Goal: Task Accomplishment & Management: Manage account settings

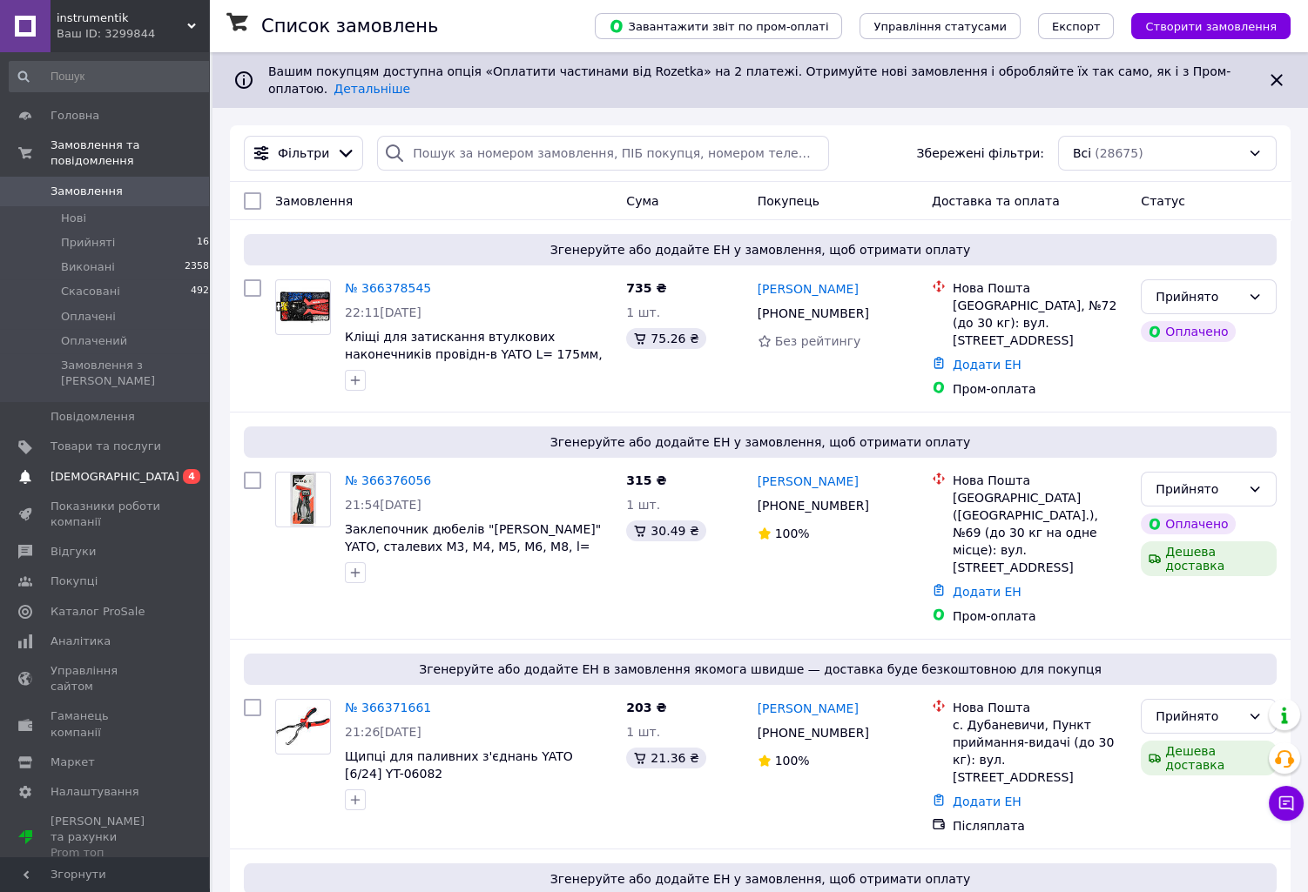
click at [102, 469] on span "[DEMOGRAPHIC_DATA]" at bounding box center [114, 477] width 129 height 16
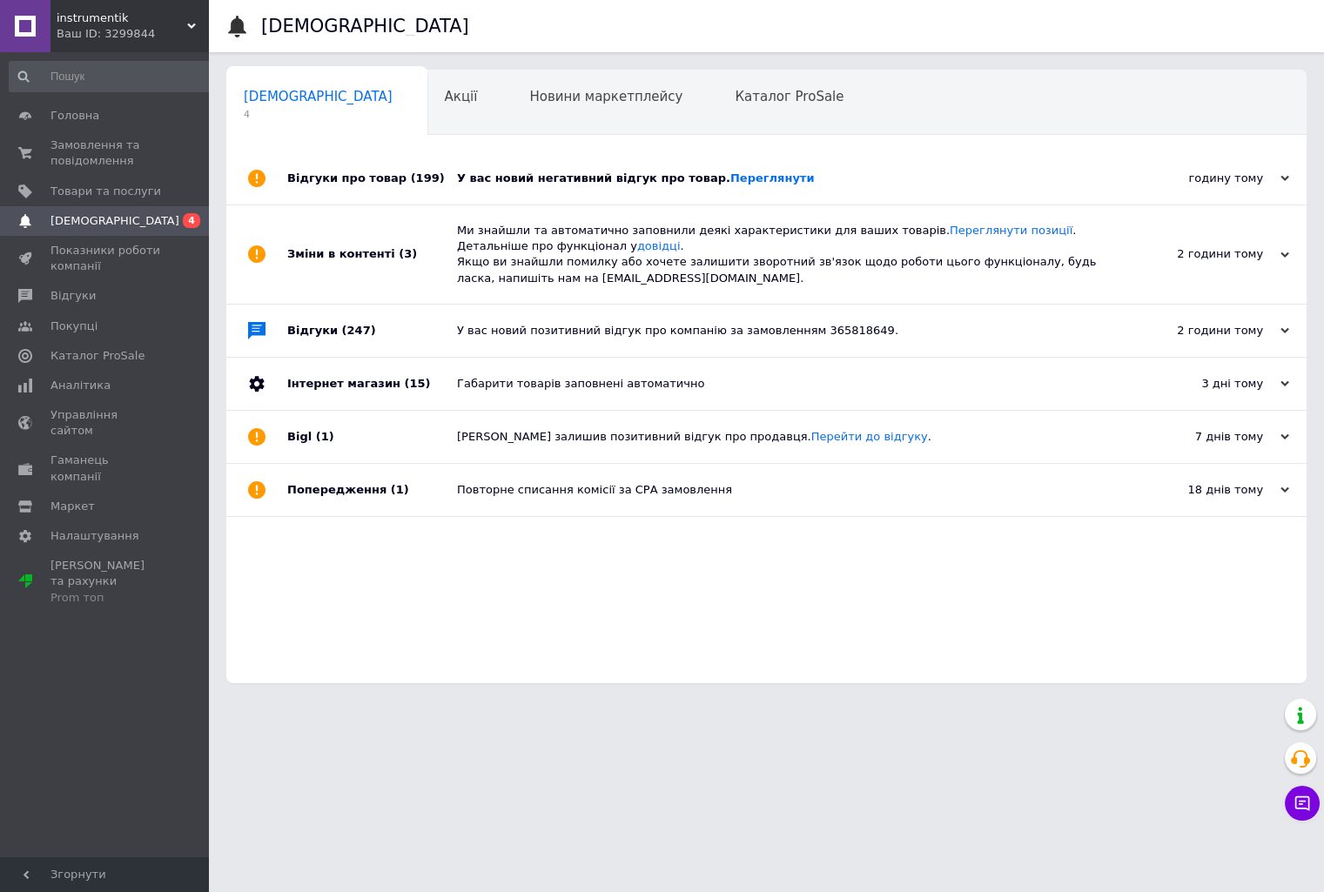
click at [825, 178] on div "У вас новий негативний відгук про товар. Переглянути" at bounding box center [786, 179] width 658 height 16
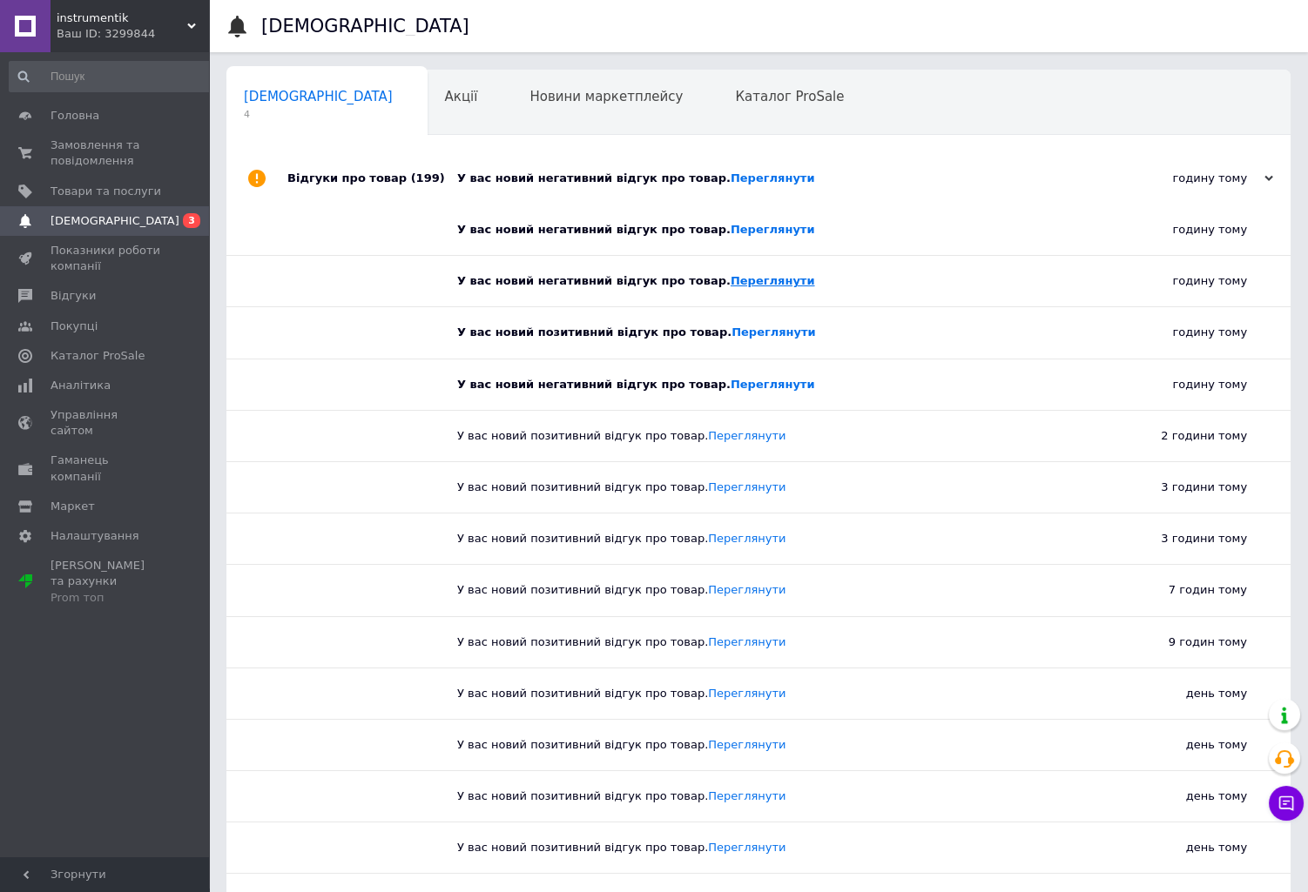
click at [730, 283] on link "Переглянути" at bounding box center [772, 280] width 84 height 13
click at [739, 386] on link "Переглянути" at bounding box center [772, 384] width 84 height 13
click at [126, 149] on span "Замовлення та повідомлення" at bounding box center [105, 153] width 111 height 31
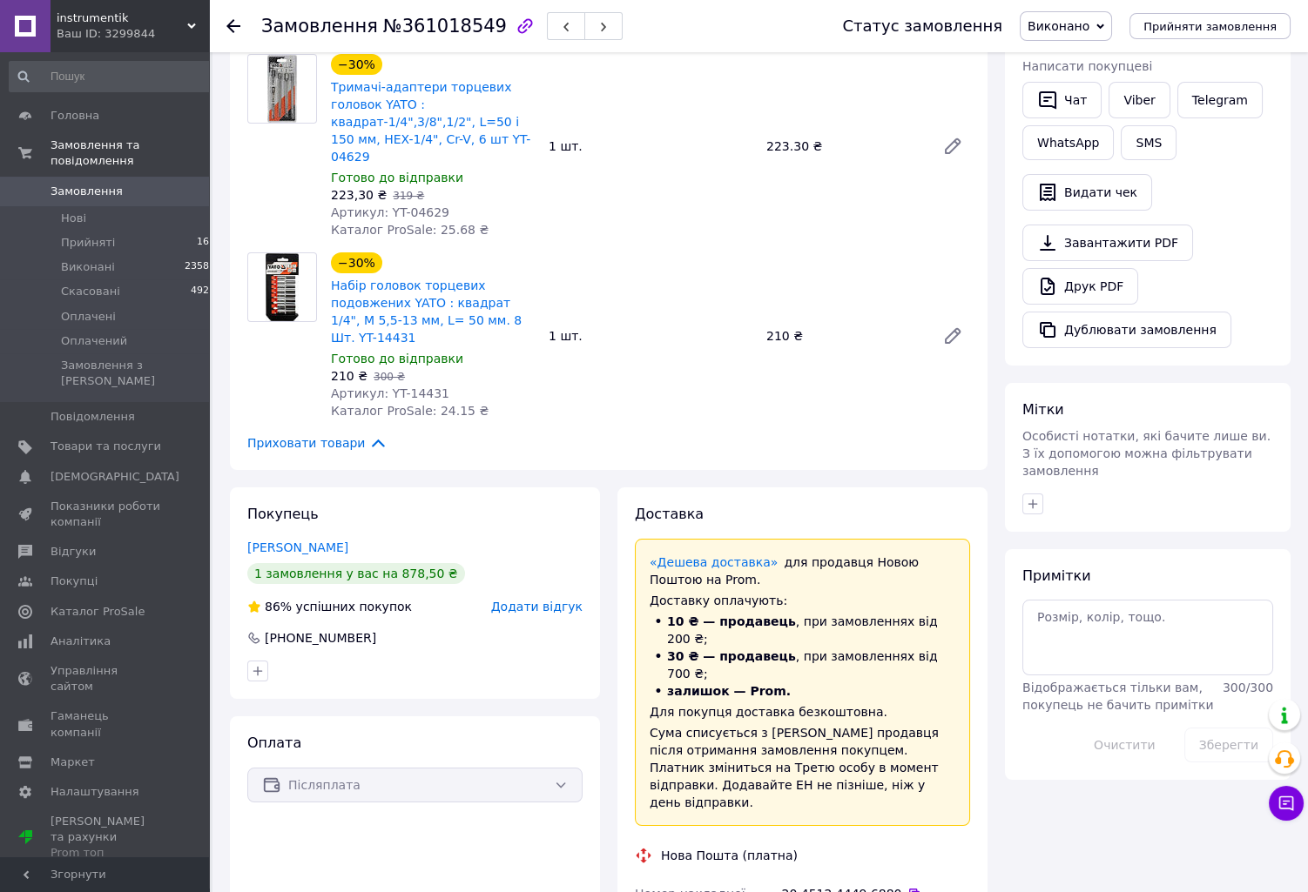
scroll to position [279, 0]
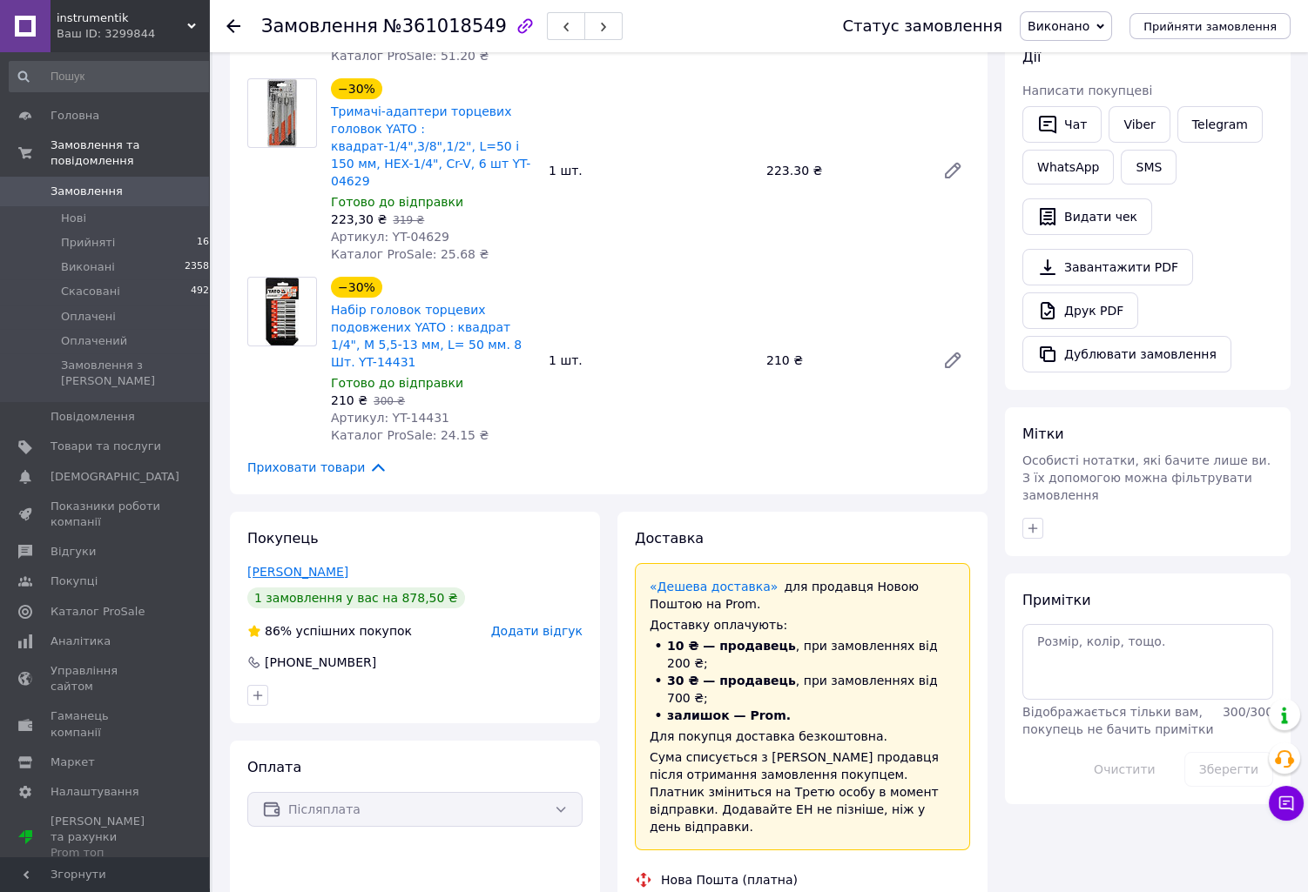
click at [291, 565] on link "[PERSON_NAME]" at bounding box center [297, 572] width 101 height 14
click at [552, 624] on span "Додати відгук" at bounding box center [536, 631] width 91 height 14
click at [535, 624] on span "Додати відгук" at bounding box center [536, 631] width 91 height 14
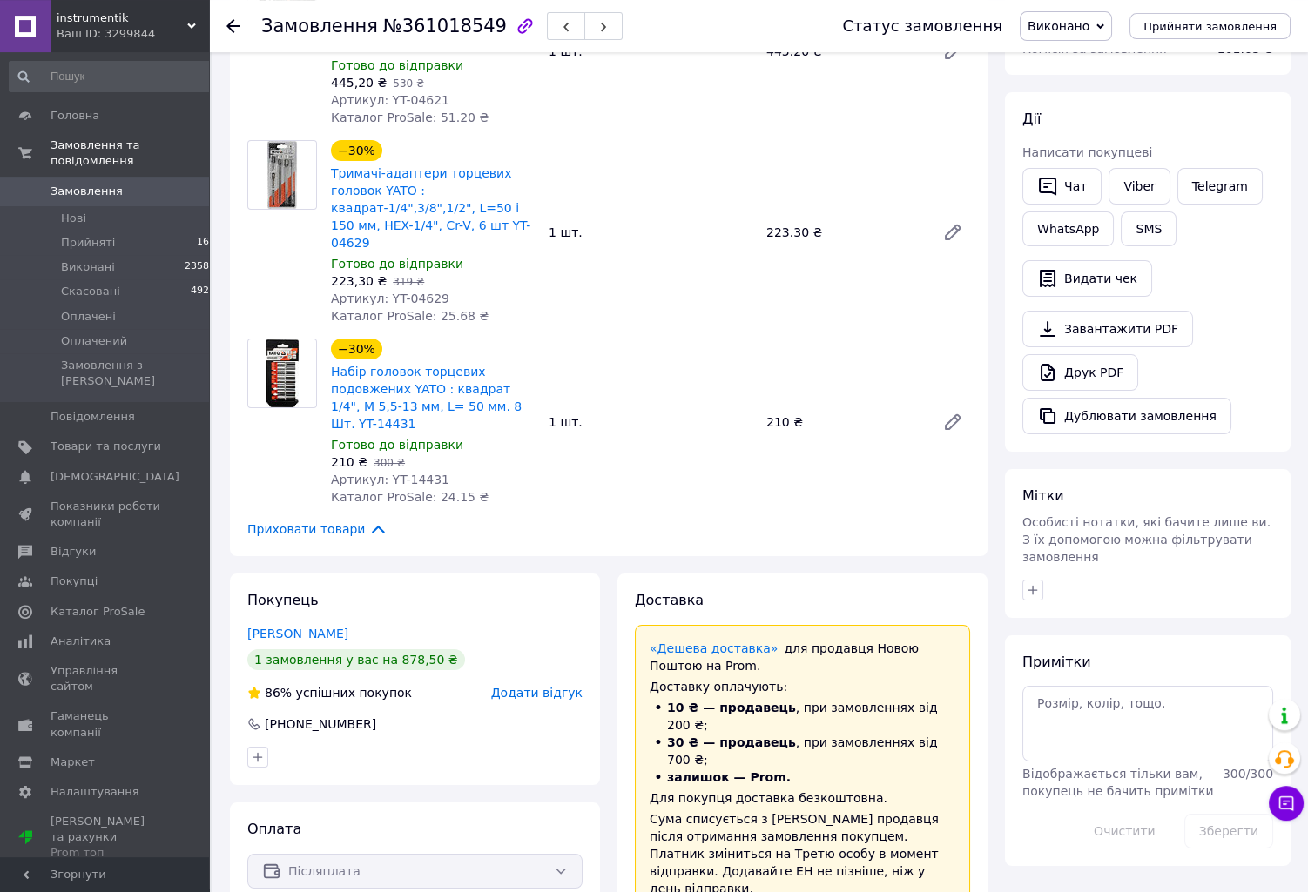
scroll to position [0, 0]
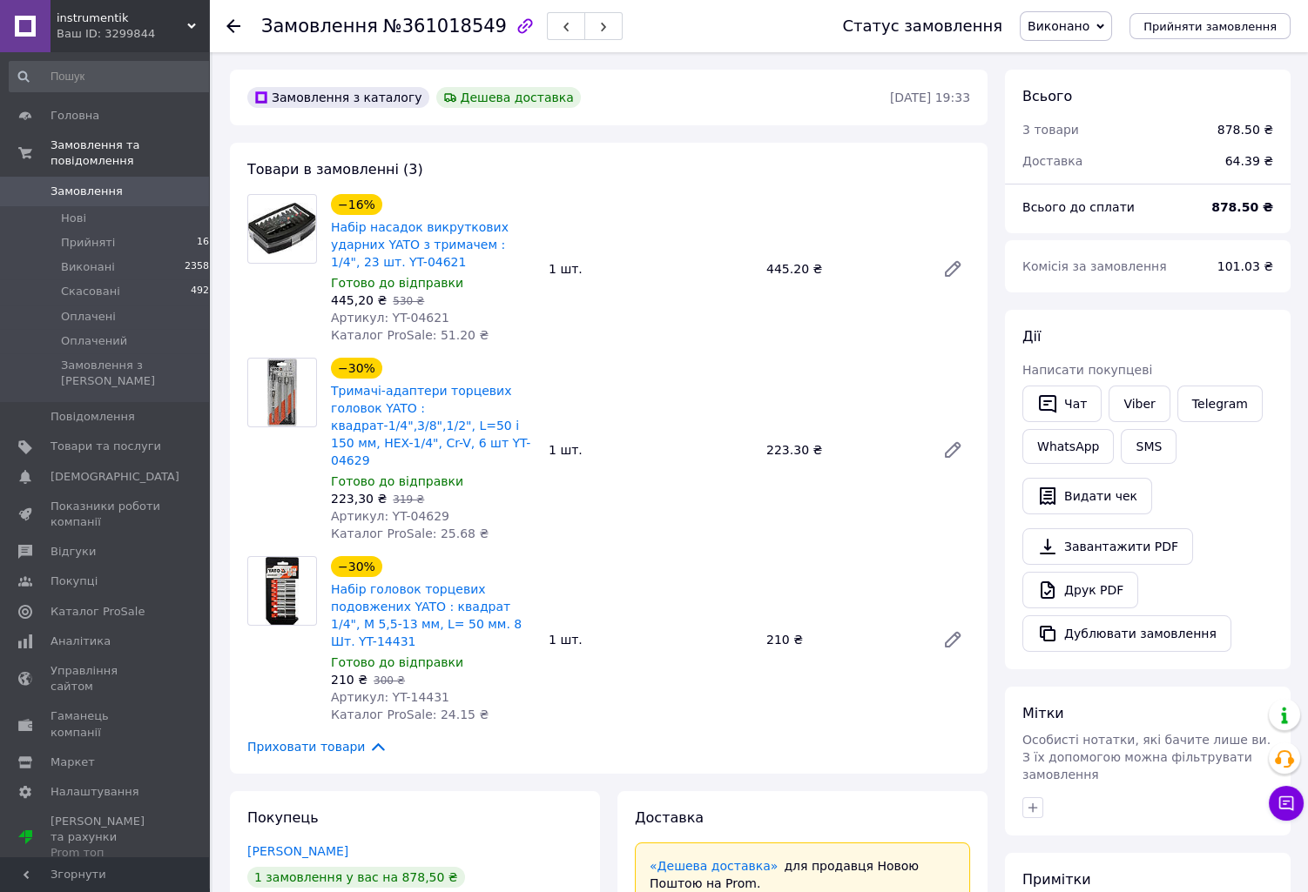
scroll to position [560, 0]
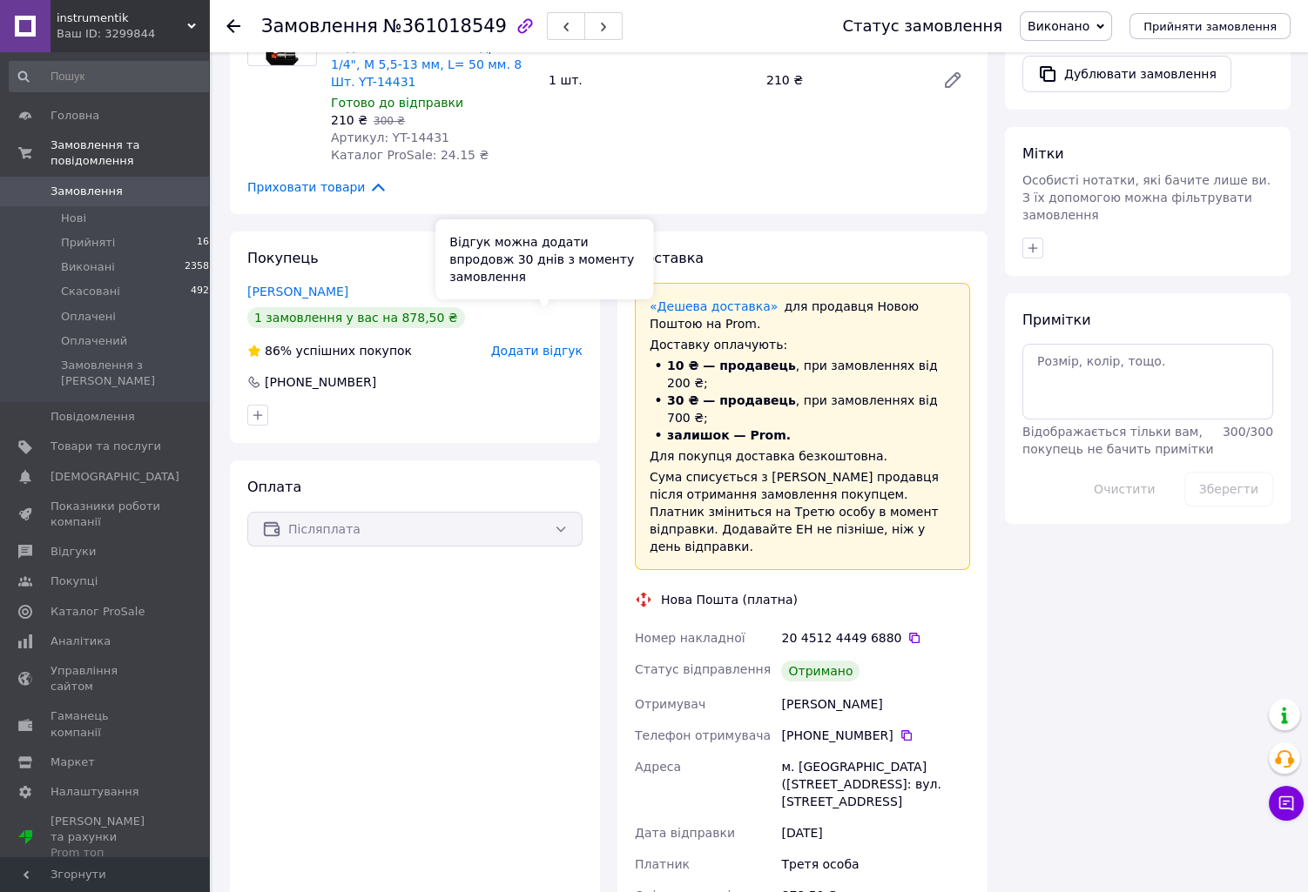
click at [542, 344] on span "Додати відгук" at bounding box center [536, 351] width 91 height 14
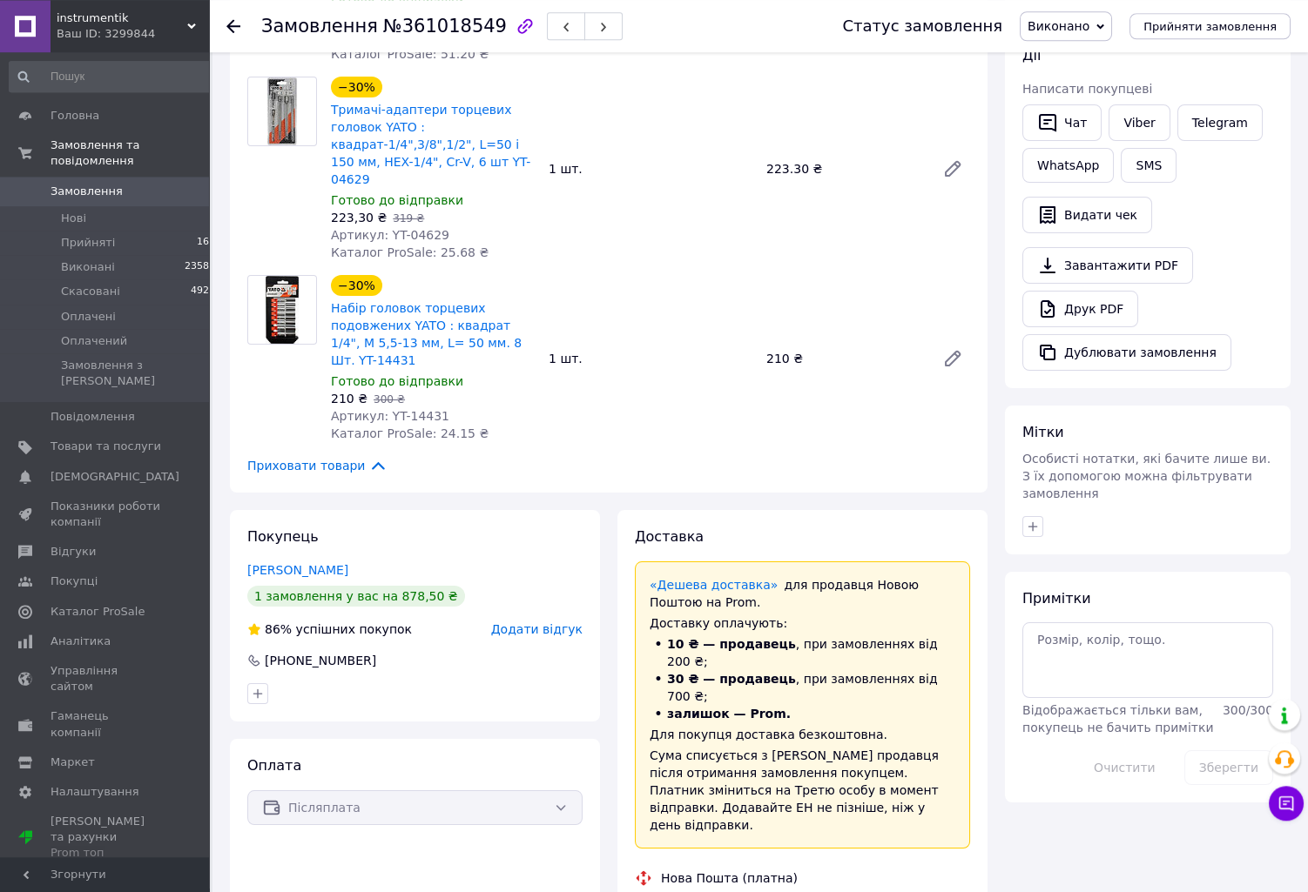
scroll to position [0, 0]
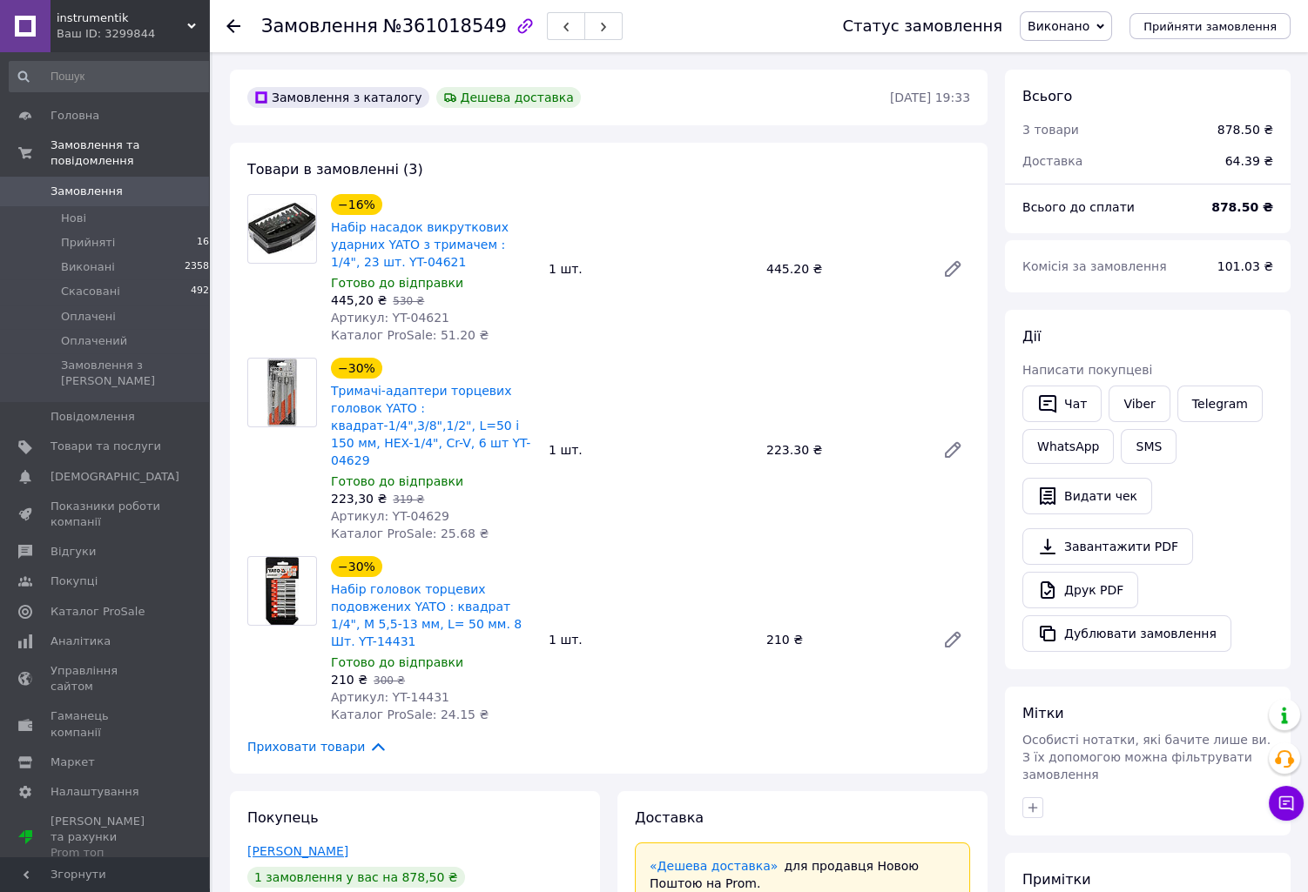
click at [275, 844] on link "[PERSON_NAME]" at bounding box center [297, 851] width 101 height 14
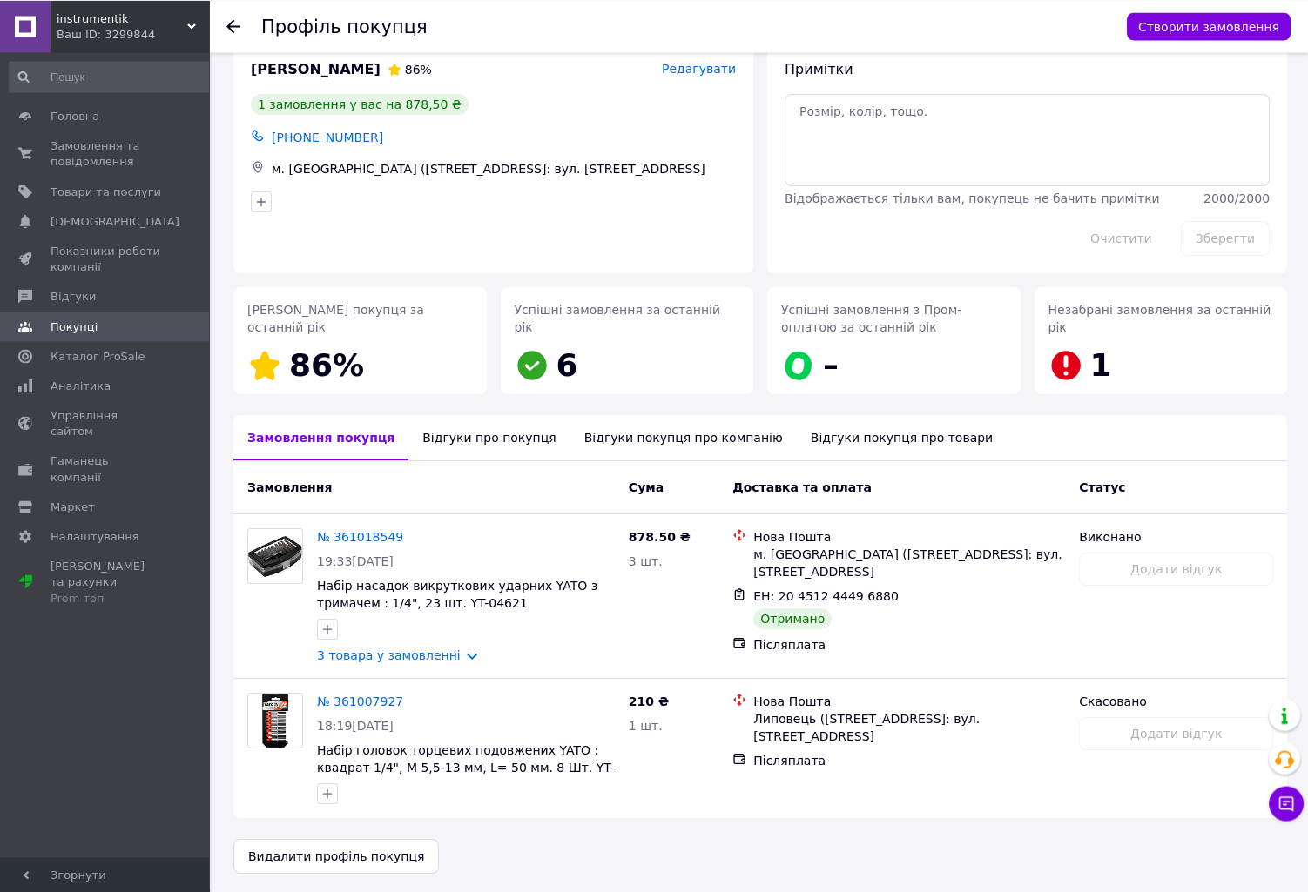
scroll to position [36, 0]
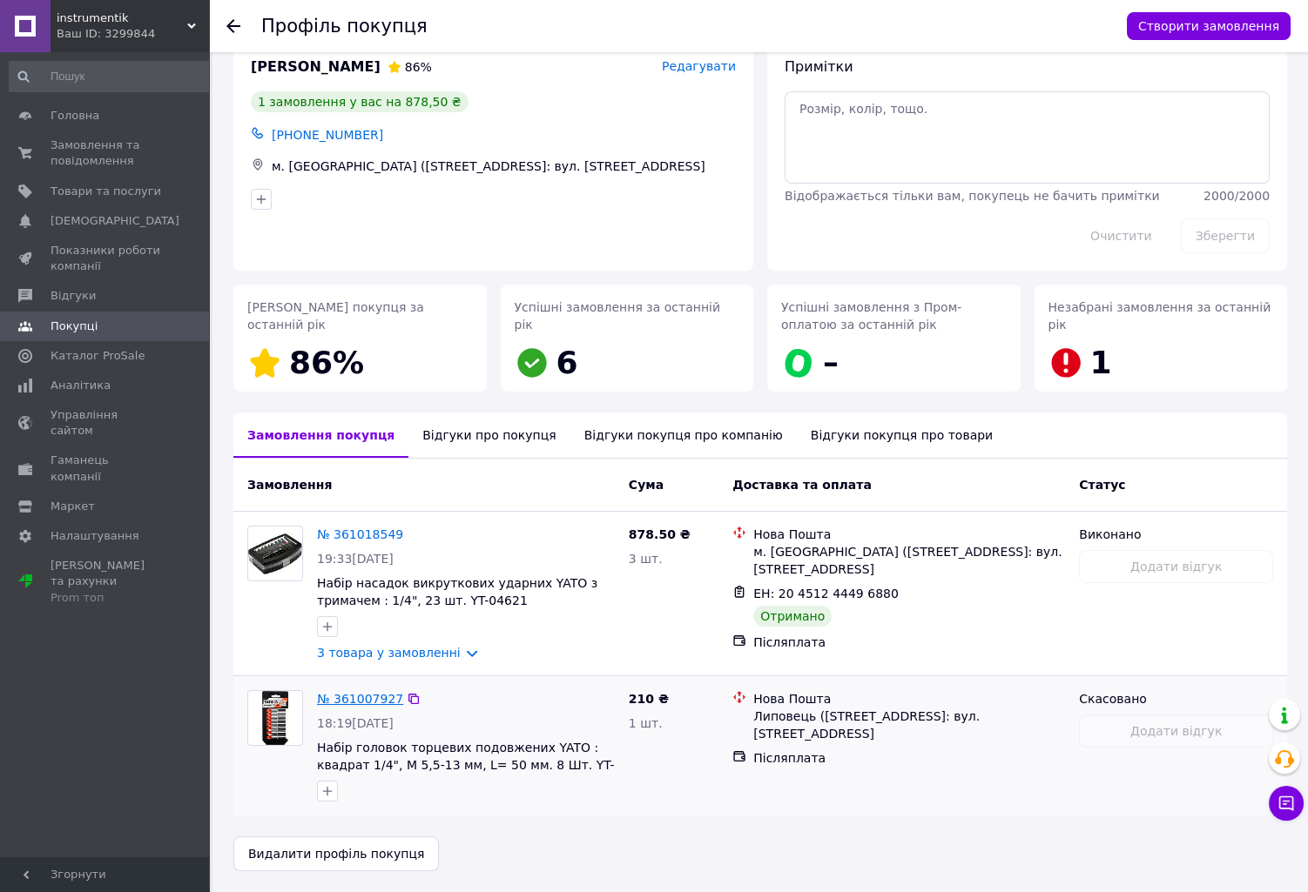
click at [353, 702] on link "№ 361007927" at bounding box center [360, 699] width 86 height 14
click at [377, 528] on link "№ 361018549" at bounding box center [360, 535] width 86 height 14
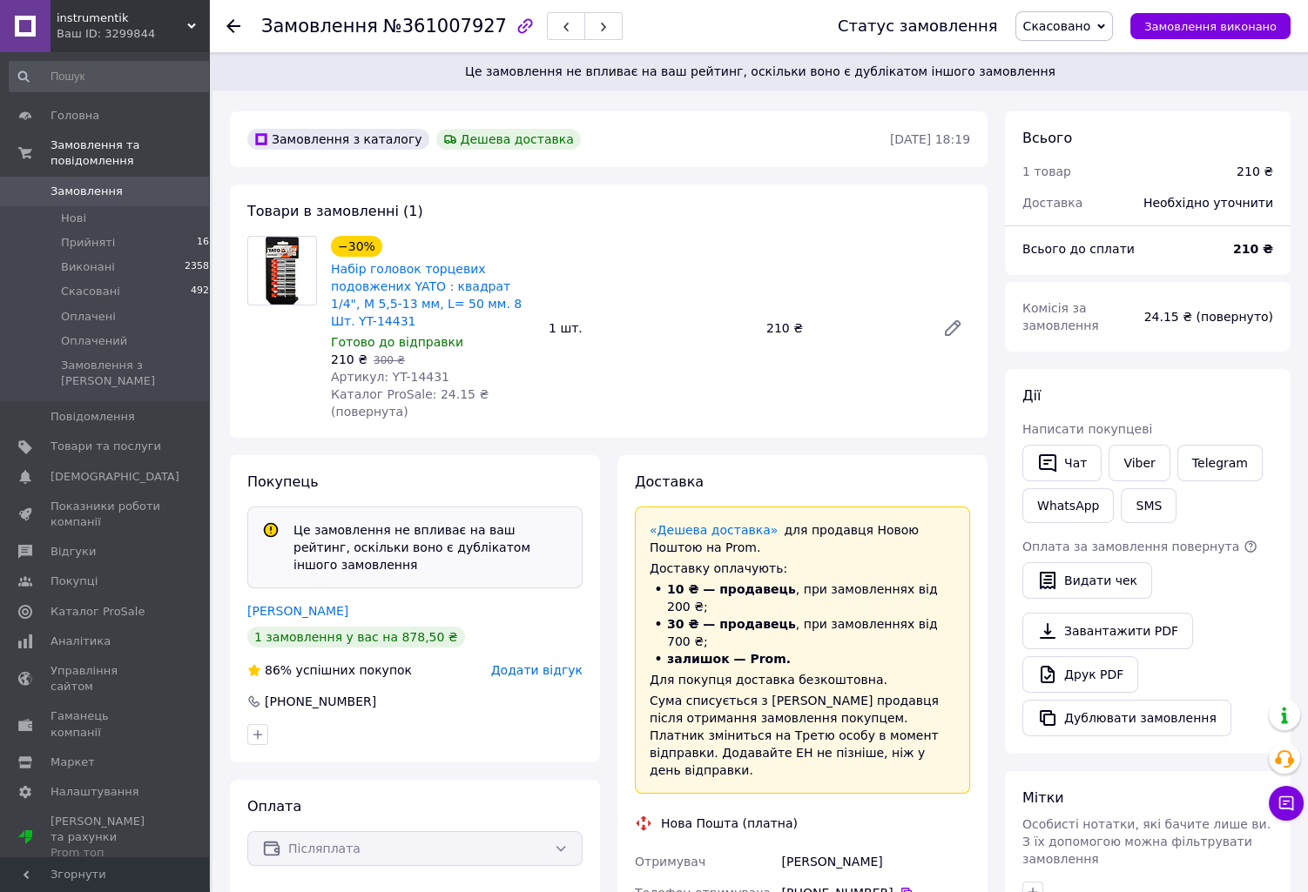
click at [1097, 17] on span "Скасовано" at bounding box center [1064, 26] width 98 height 30
click at [1097, 60] on li "Прийнято" at bounding box center [1064, 61] width 97 height 26
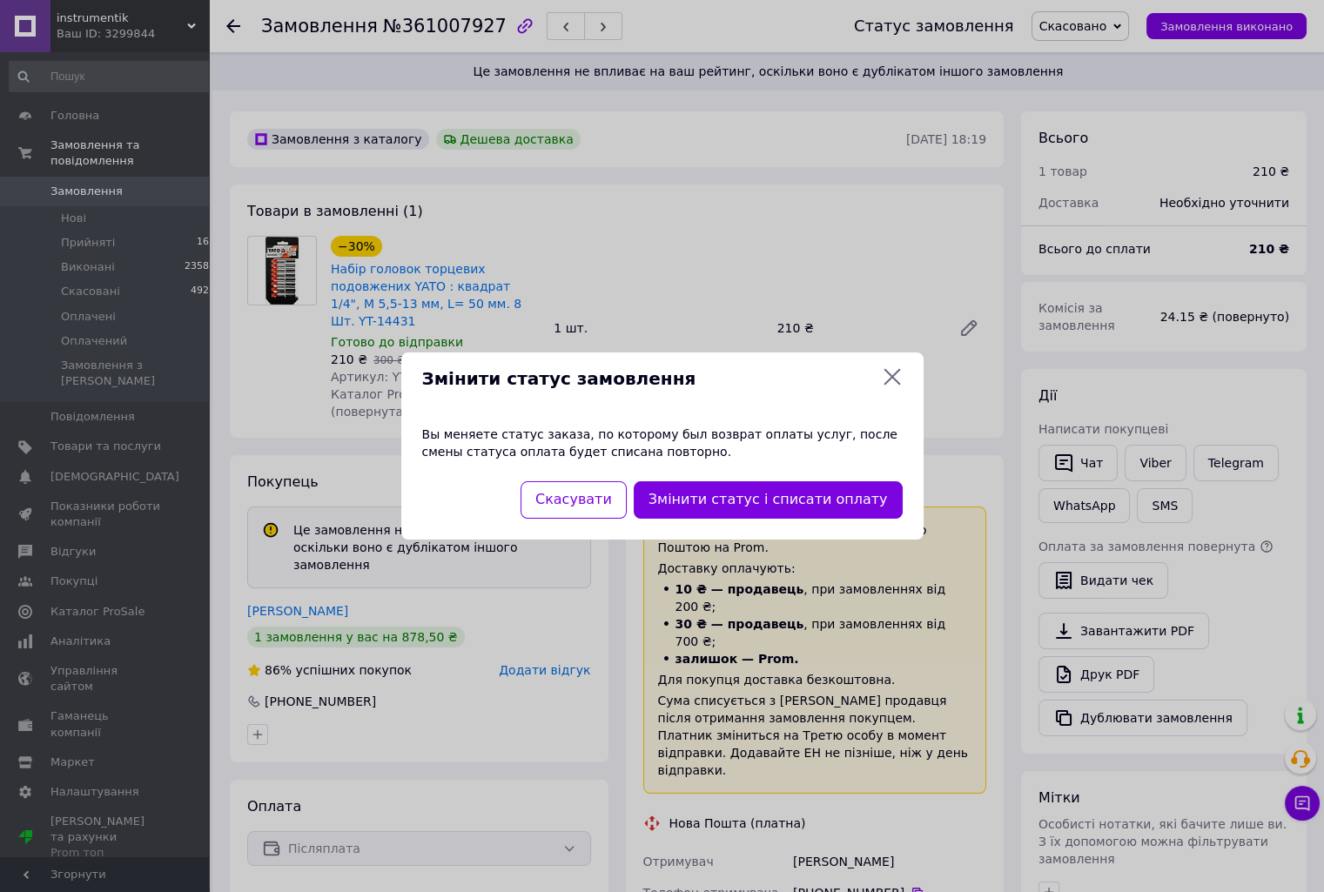
click at [892, 377] on icon at bounding box center [892, 377] width 17 height 17
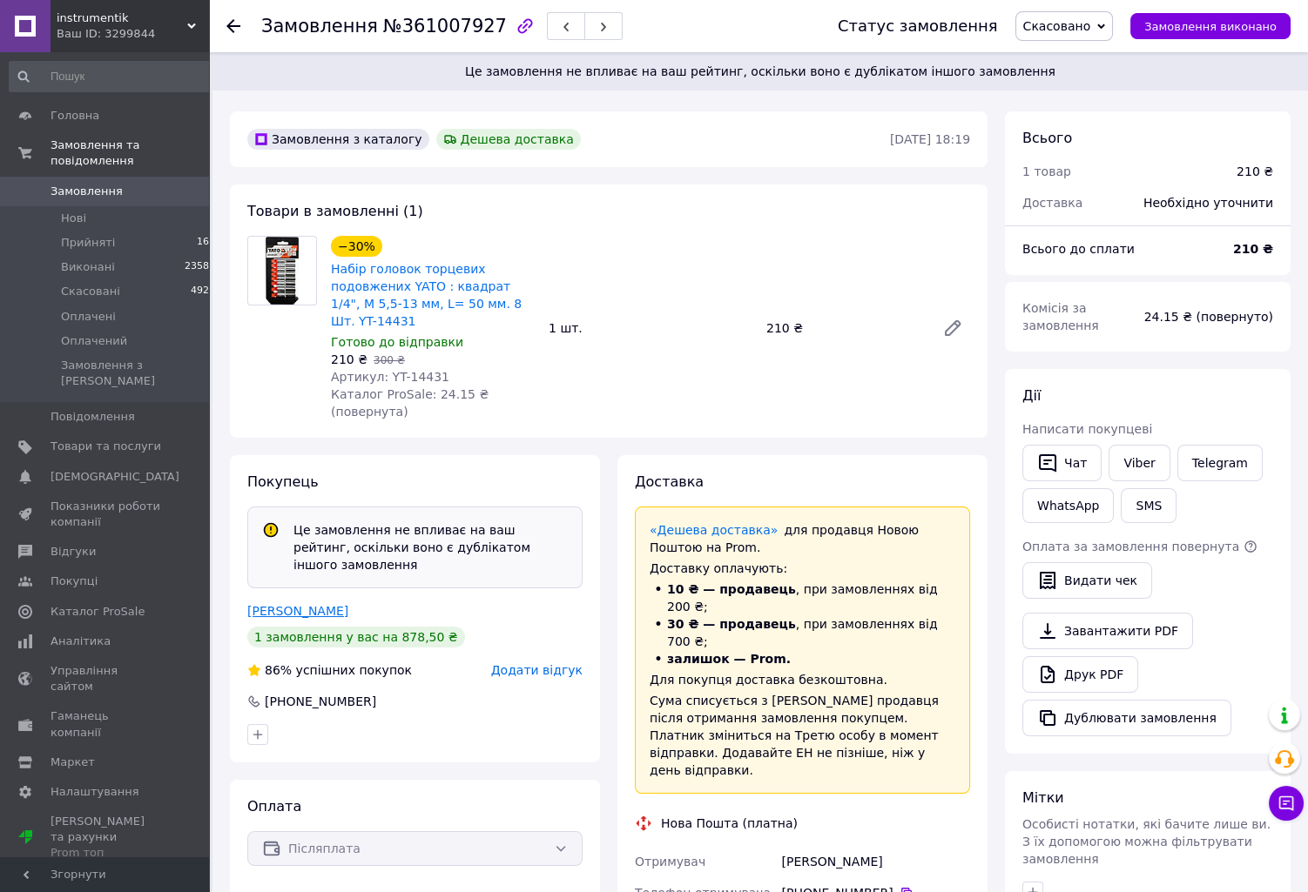
click at [270, 604] on link "[PERSON_NAME]" at bounding box center [297, 611] width 101 height 14
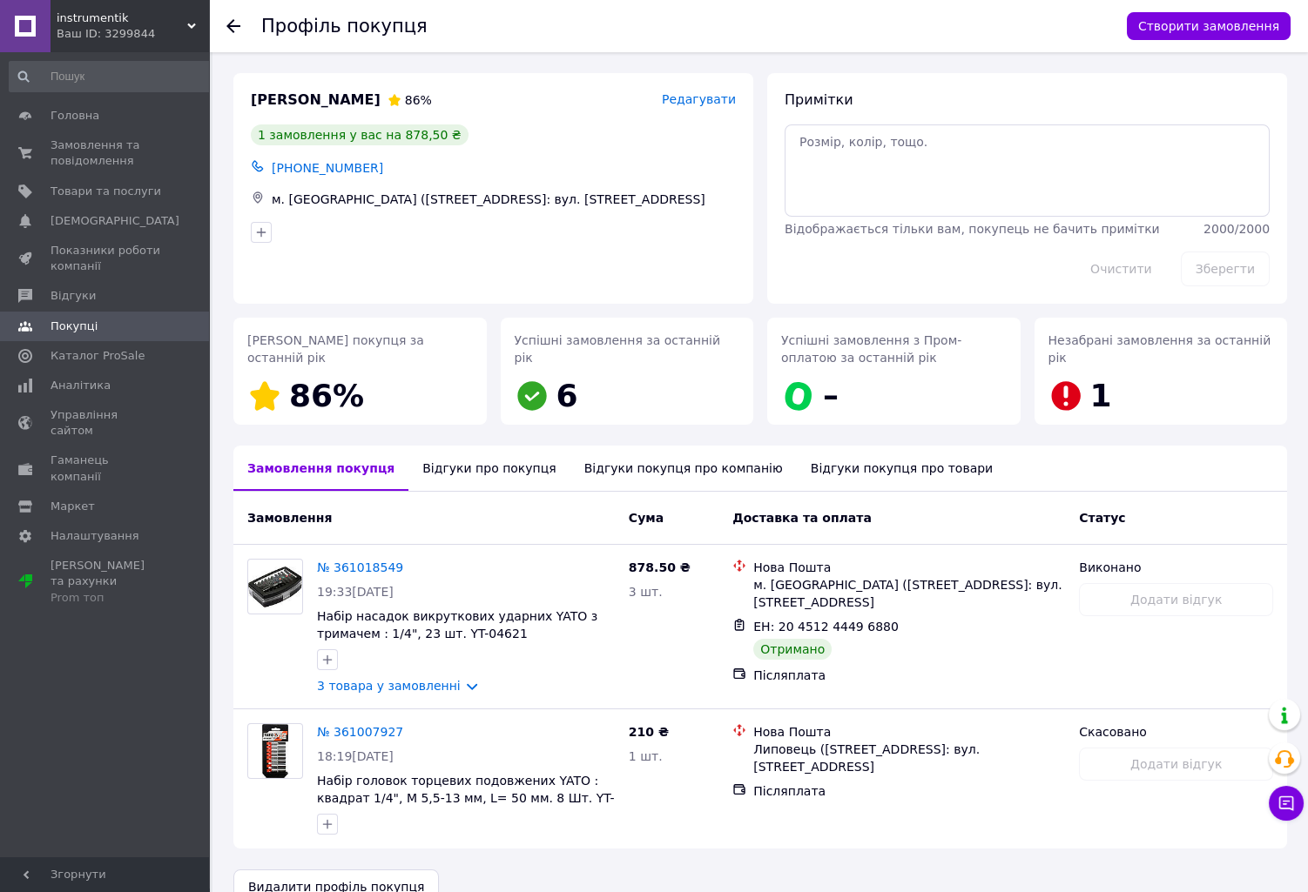
click at [454, 477] on div "Відгуки про покупця" at bounding box center [488, 468] width 161 height 45
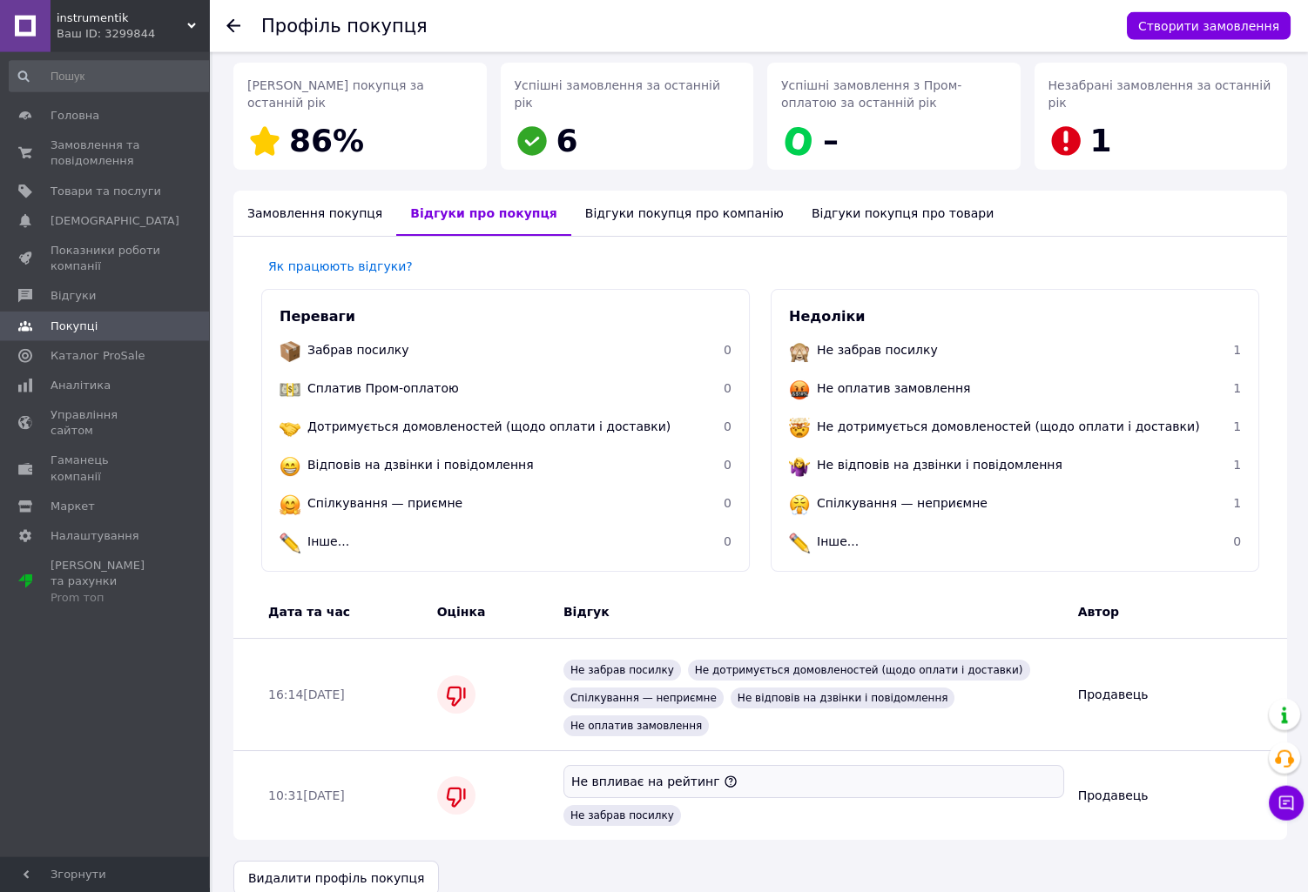
scroll to position [257, 0]
click at [609, 215] on div "Відгуки покупця про компанію" at bounding box center [684, 211] width 226 height 45
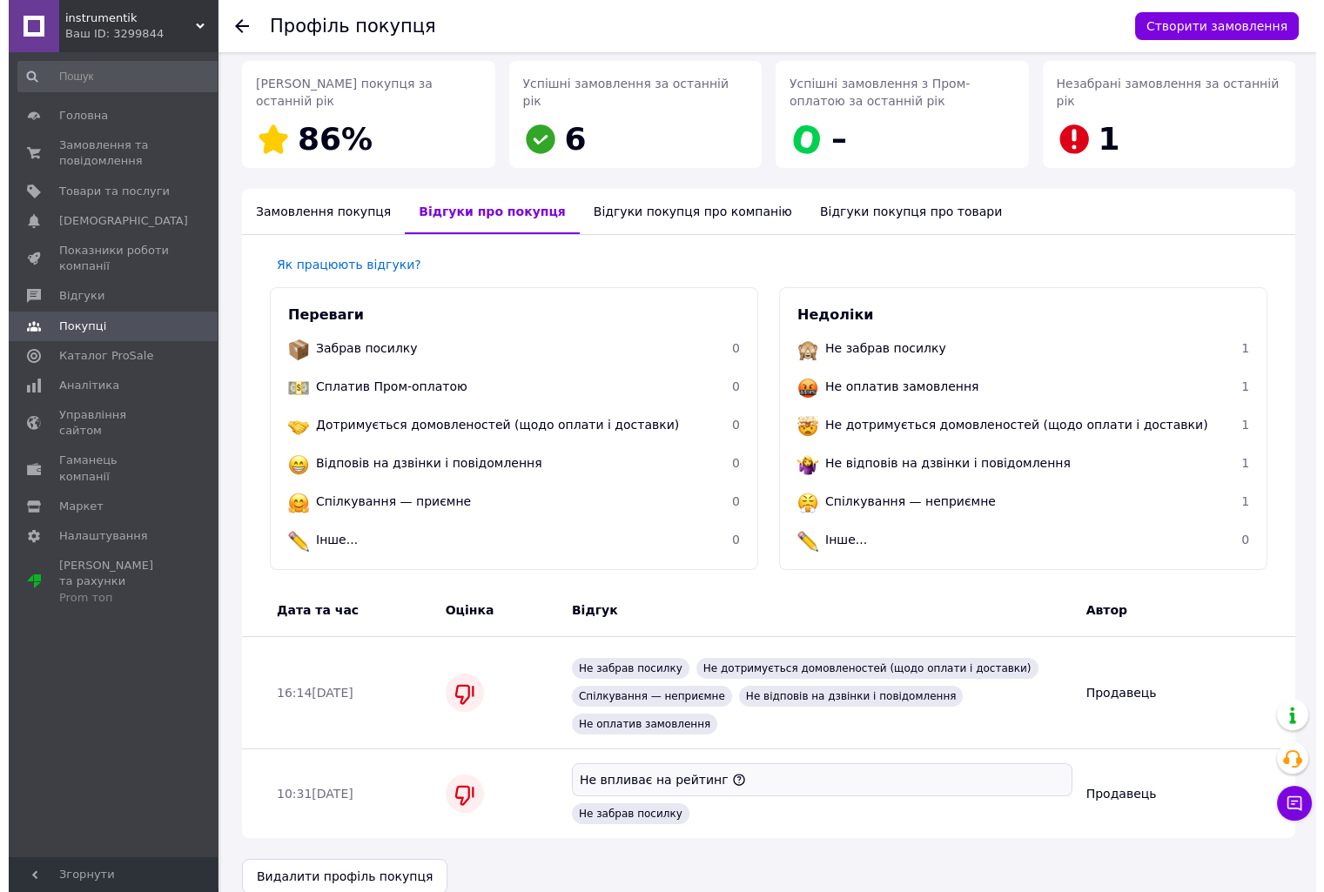
scroll to position [0, 0]
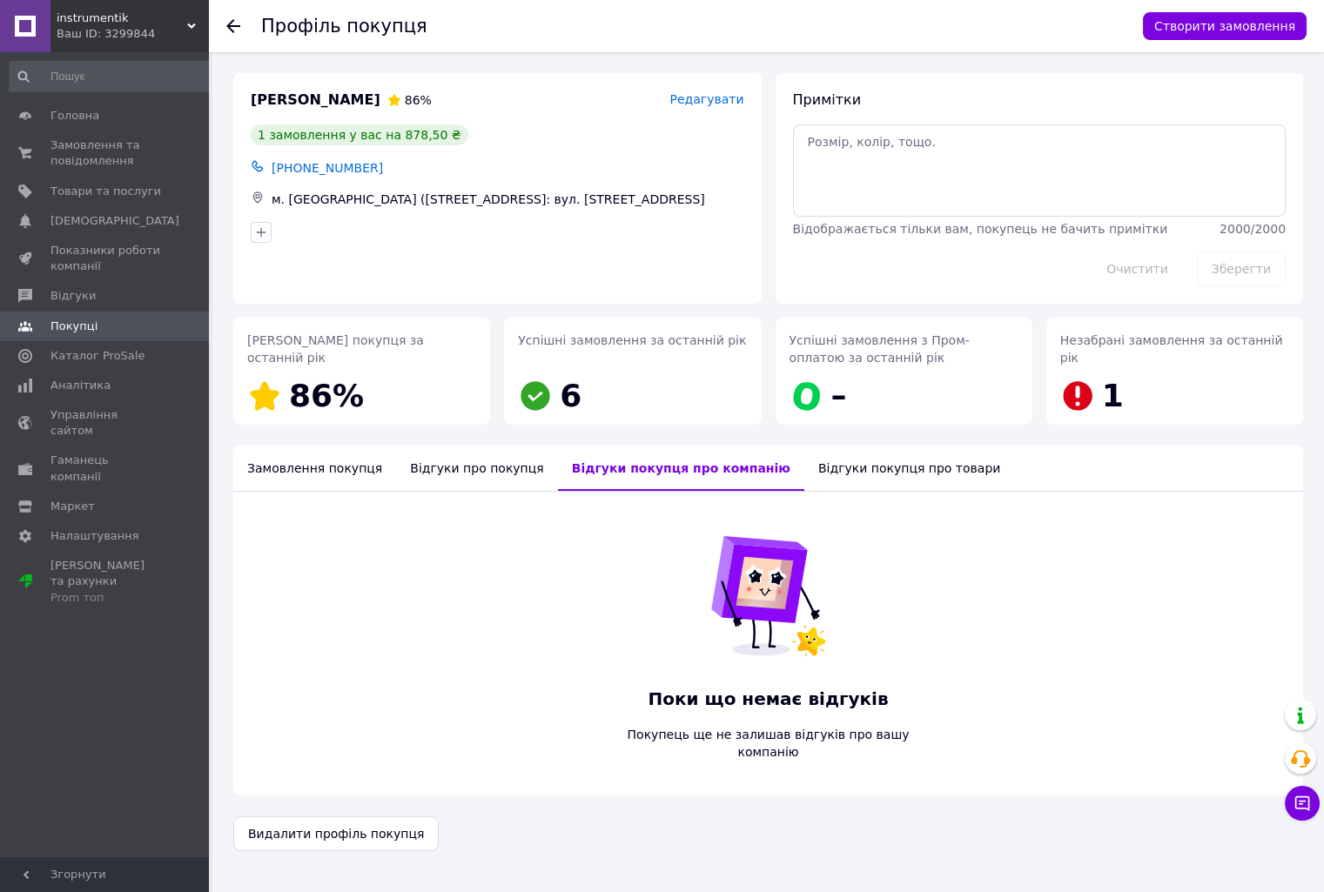
click at [825, 474] on div "Відгуки покупця про товари" at bounding box center [909, 468] width 210 height 45
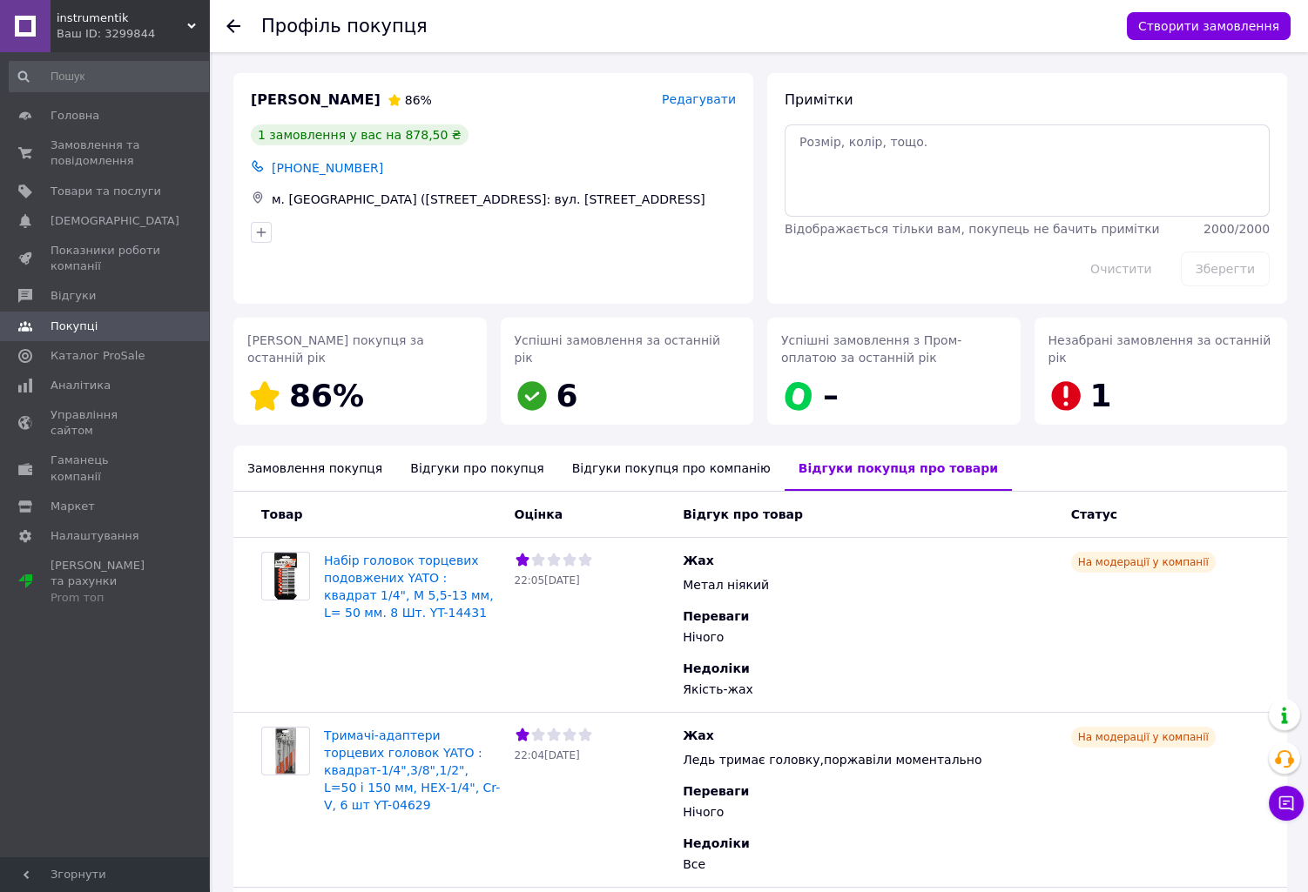
click at [310, 465] on div "Замовлення покупця" at bounding box center [314, 468] width 163 height 45
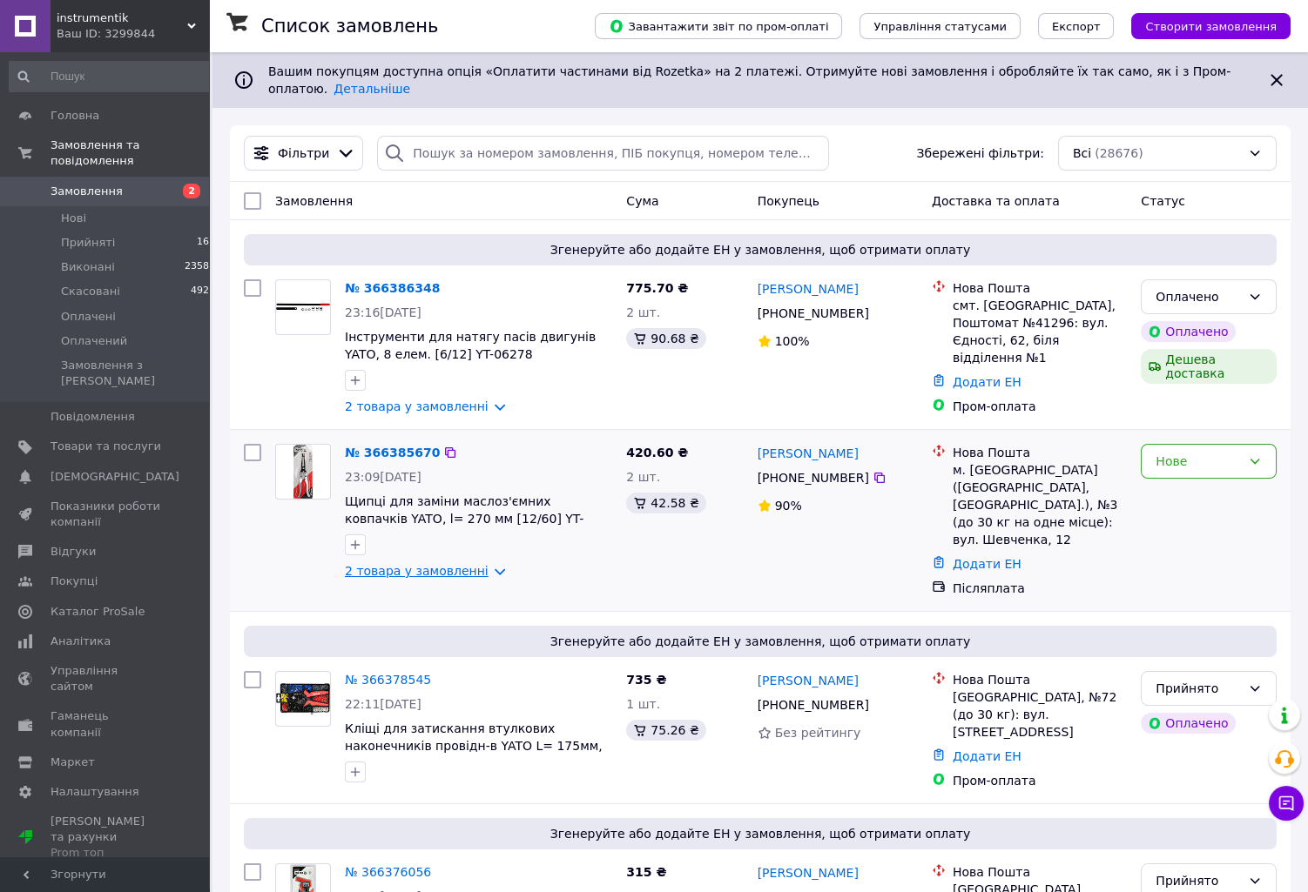
click at [472, 564] on link "2 товара у замовленні" at bounding box center [417, 571] width 144 height 14
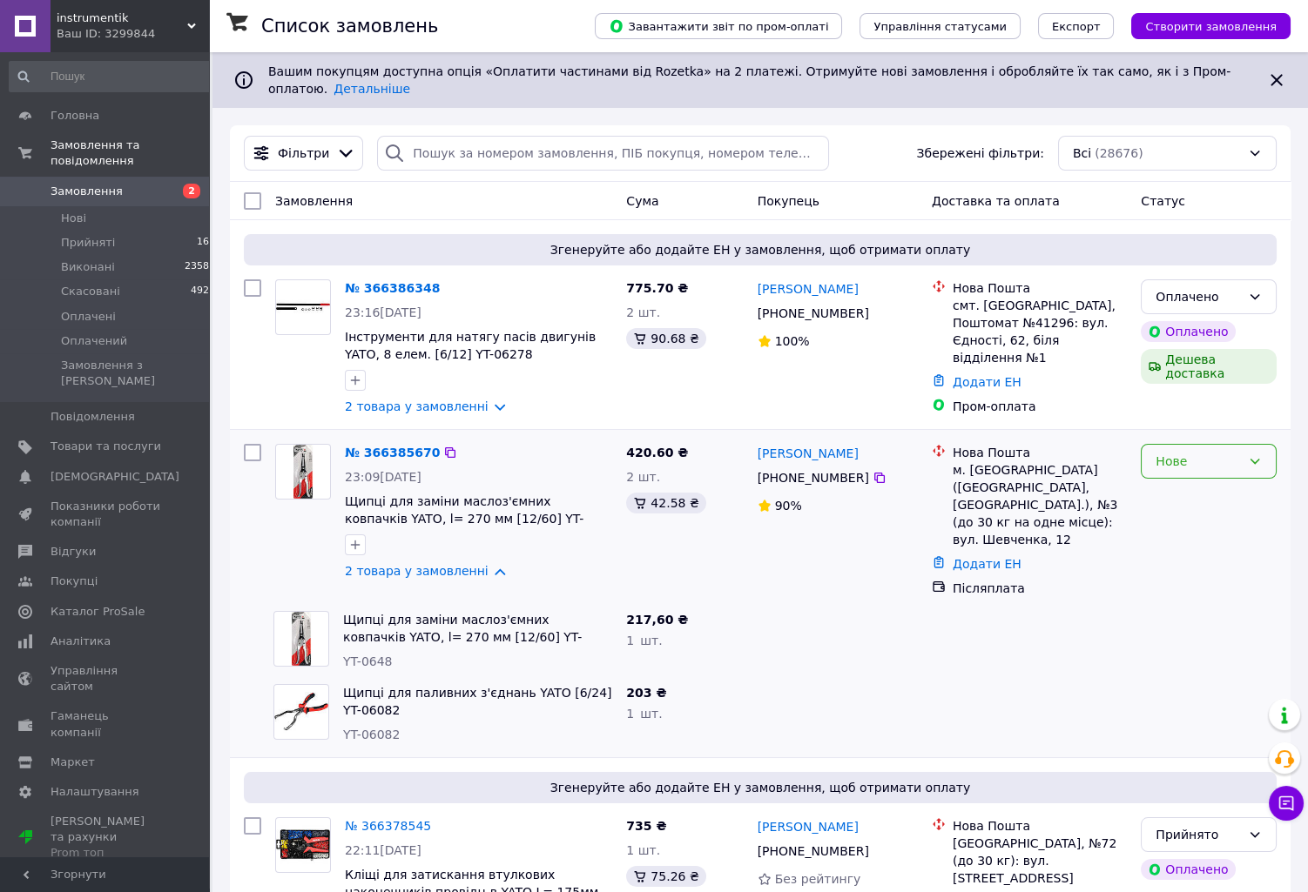
click at [1210, 457] on div "Нове" at bounding box center [1197, 461] width 85 height 19
click at [1191, 485] on li "Прийнято" at bounding box center [1208, 489] width 134 height 31
click at [480, 400] on link "2 товара у замовленні" at bounding box center [417, 407] width 144 height 14
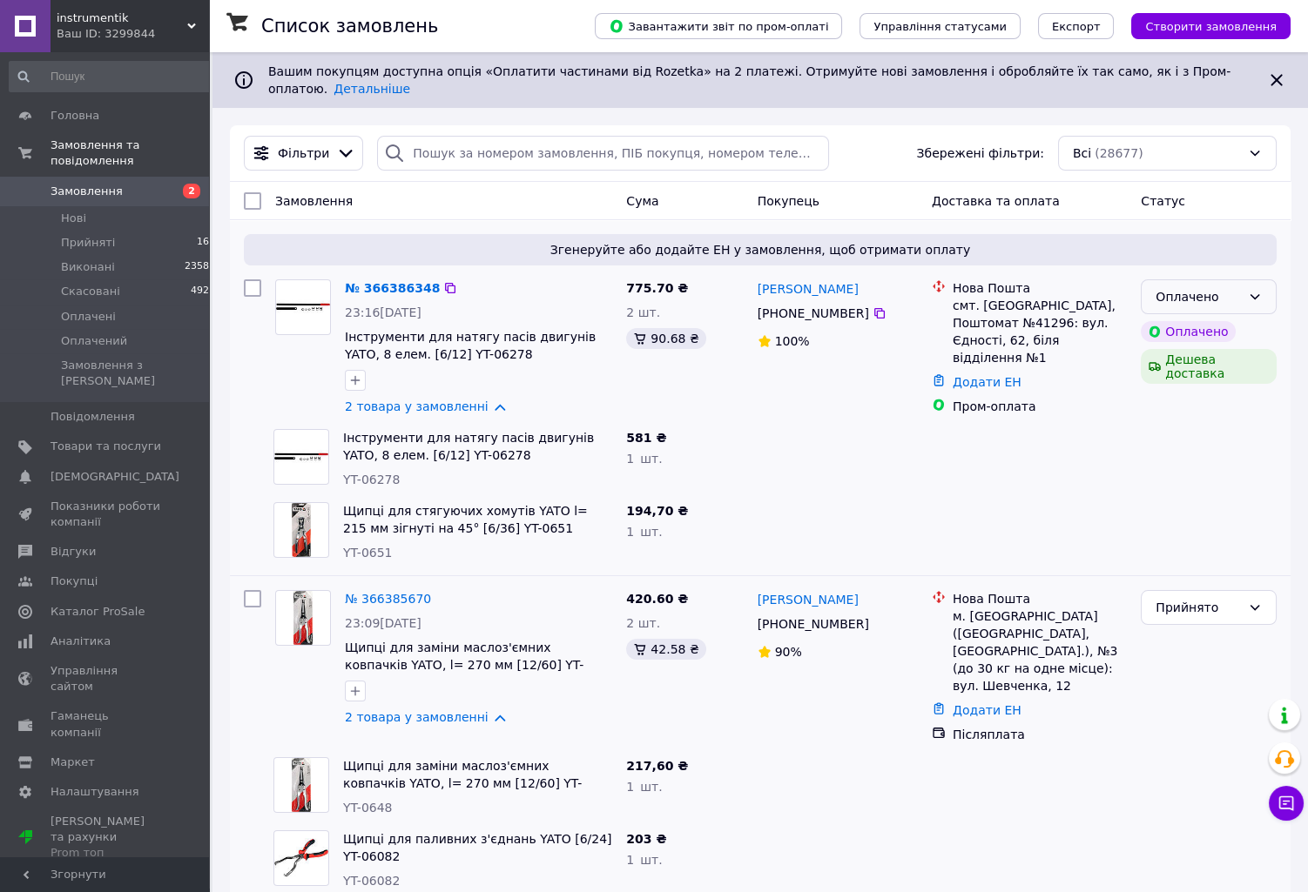
click at [1228, 287] on div "Оплачено" at bounding box center [1197, 296] width 85 height 19
click at [1217, 318] on li "Прийнято" at bounding box center [1208, 321] width 134 height 31
click at [131, 184] on span "Замовлення" at bounding box center [105, 192] width 111 height 16
